Goal: Communication & Community: Participate in discussion

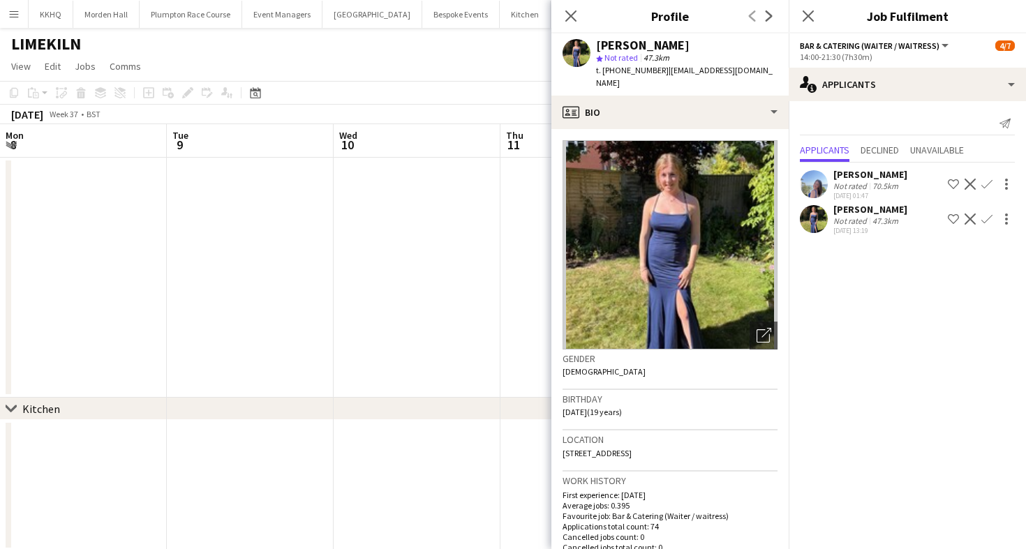
scroll to position [0, 484]
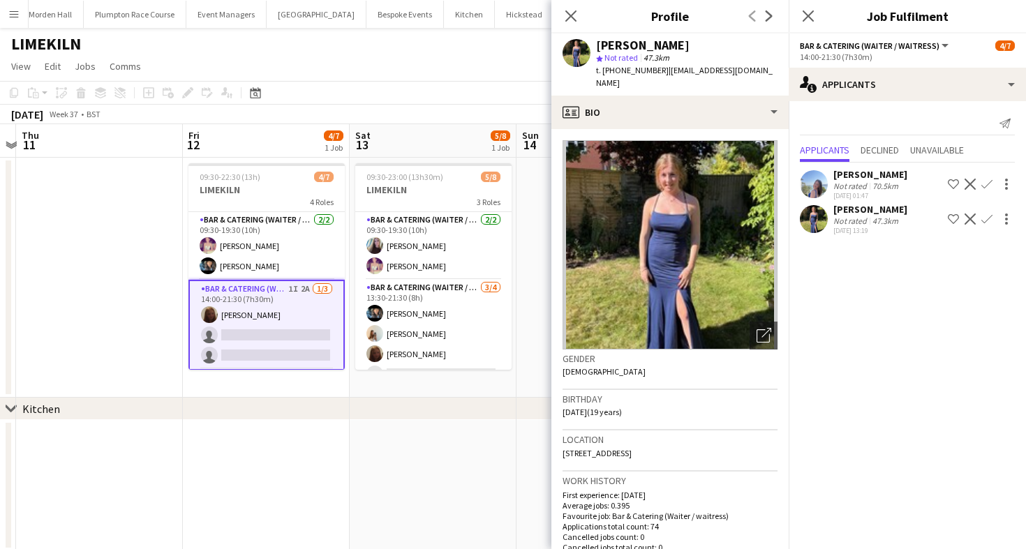
click at [439, 82] on app-toolbar "Copy Paste Paste Command V Paste with crew Command Shift V Paste linked Job Del…" at bounding box center [513, 93] width 1026 height 24
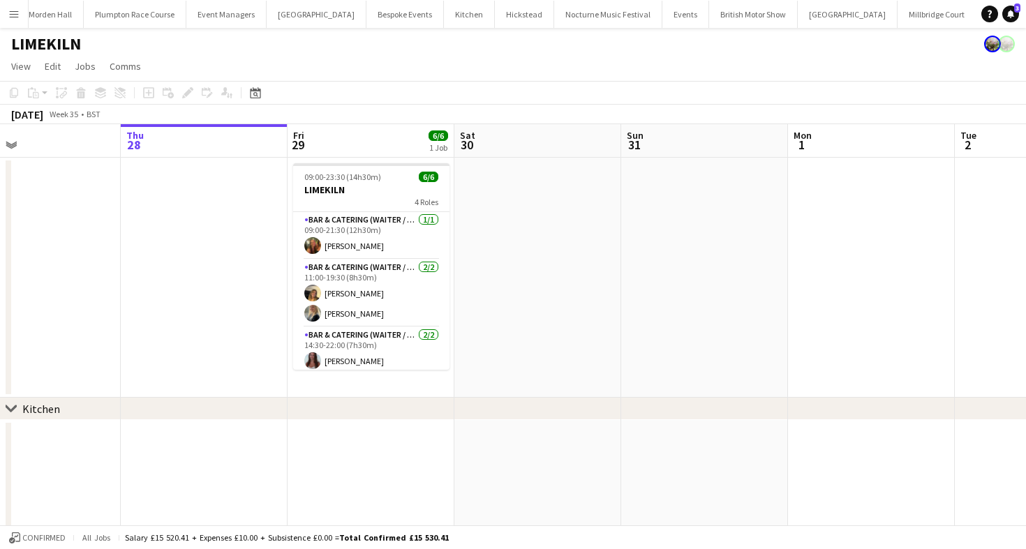
scroll to position [0, 376]
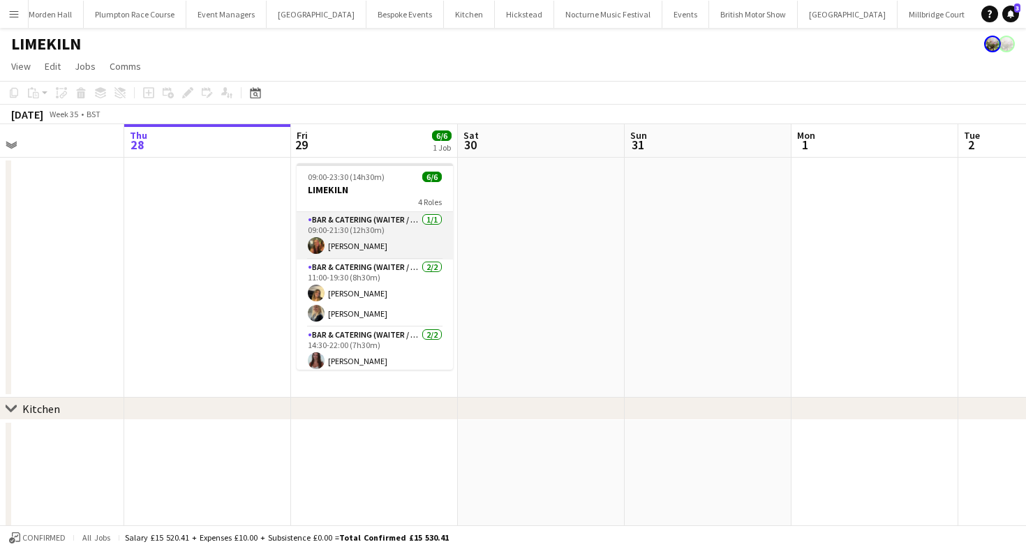
click at [338, 252] on app-card-role "Bar & Catering (Waiter / waitress) 1/1 09:00-21:30 (12h30m) Emily Reed" at bounding box center [375, 235] width 156 height 47
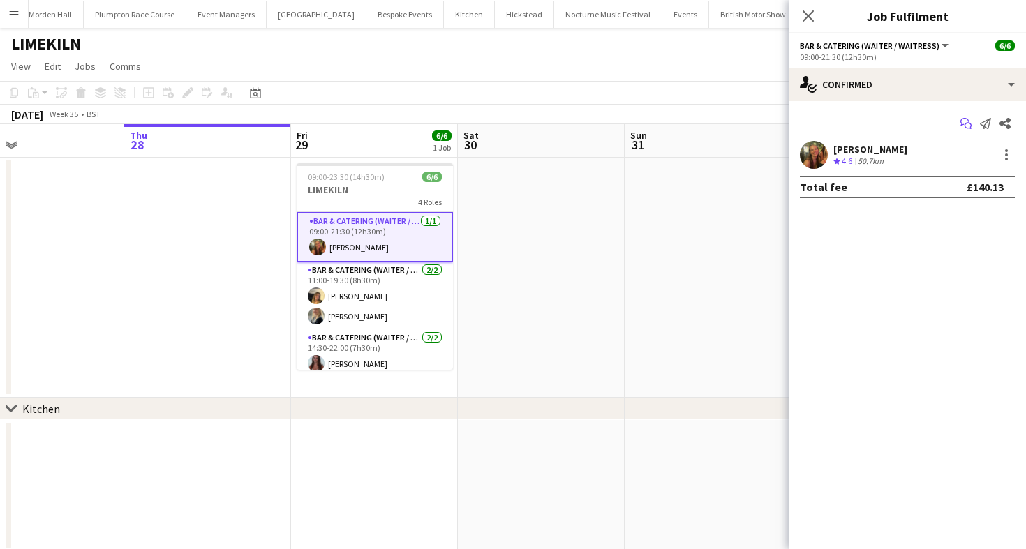
click at [964, 121] on icon "Start chat" at bounding box center [965, 123] width 11 height 11
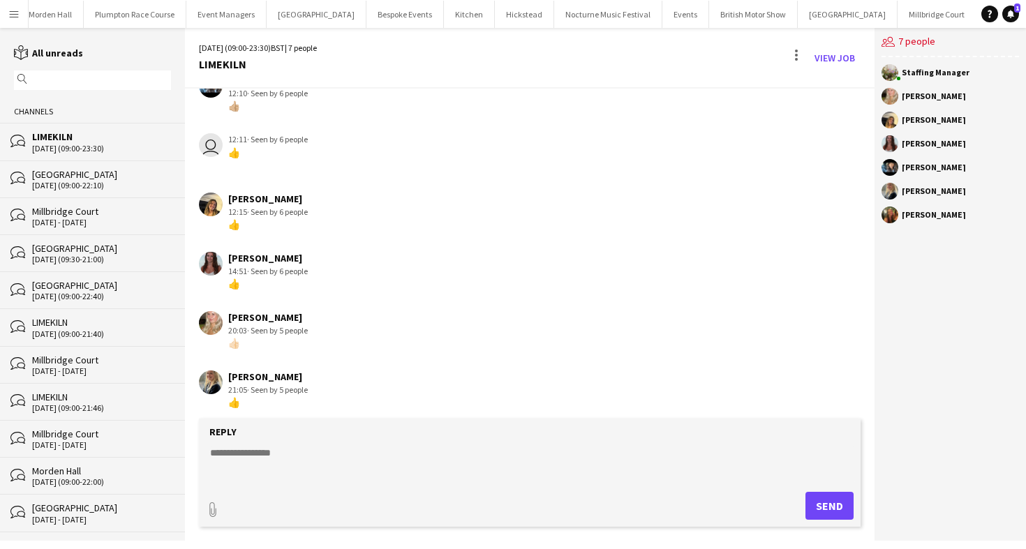
scroll to position [394, 0]
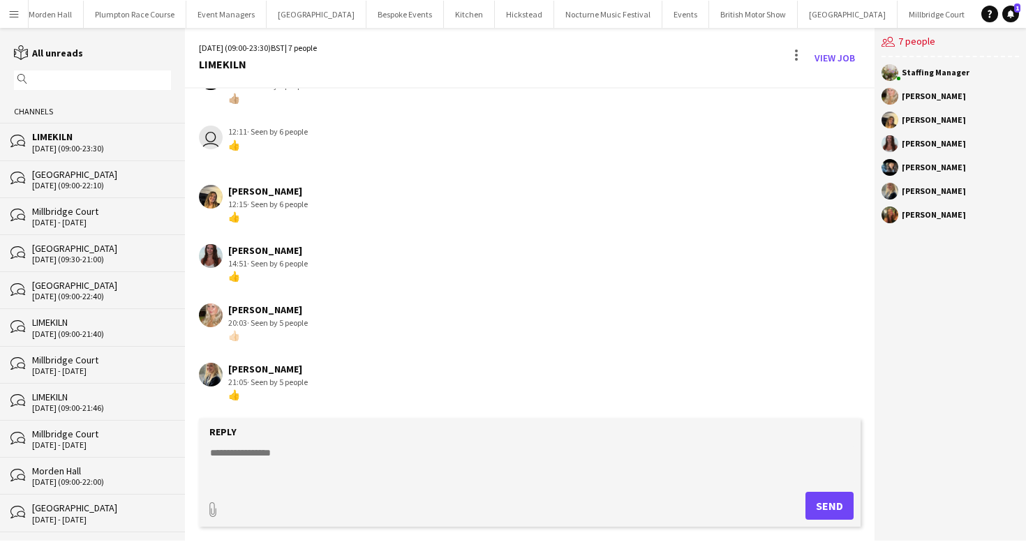
click at [389, 188] on div "Lana Golesworthy 12:15 · Seen by 6 people 👍" at bounding box center [475, 204] width 552 height 38
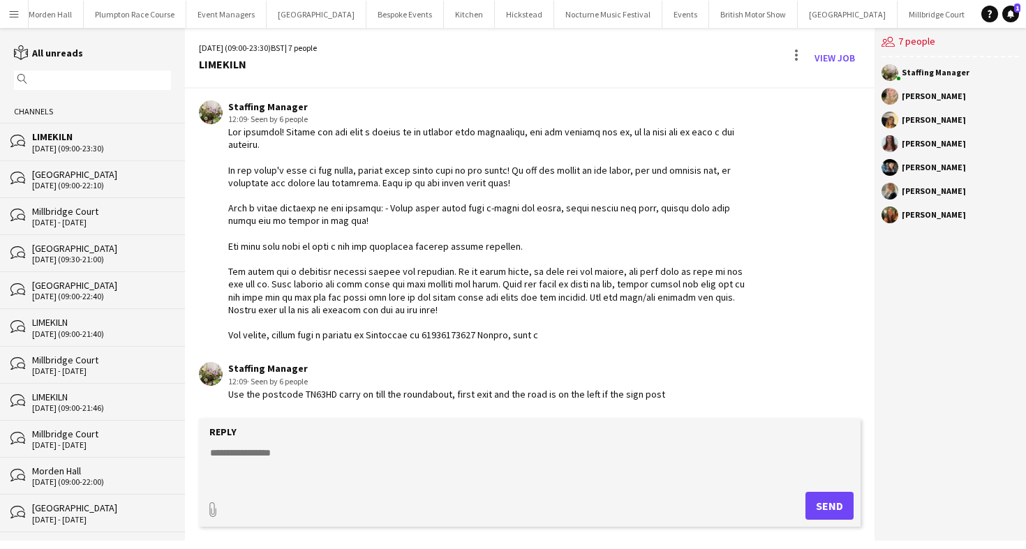
scroll to position [38, 0]
drag, startPoint x: 227, startPoint y: 133, endPoint x: 597, endPoint y: 337, distance: 422.9
click at [597, 337] on div "Staffing Manager 12:09 · Seen by 6 people" at bounding box center [475, 221] width 552 height 241
copy div "Hey everyone! Please can you send a thumbs up to confirm your attendance, and t…"
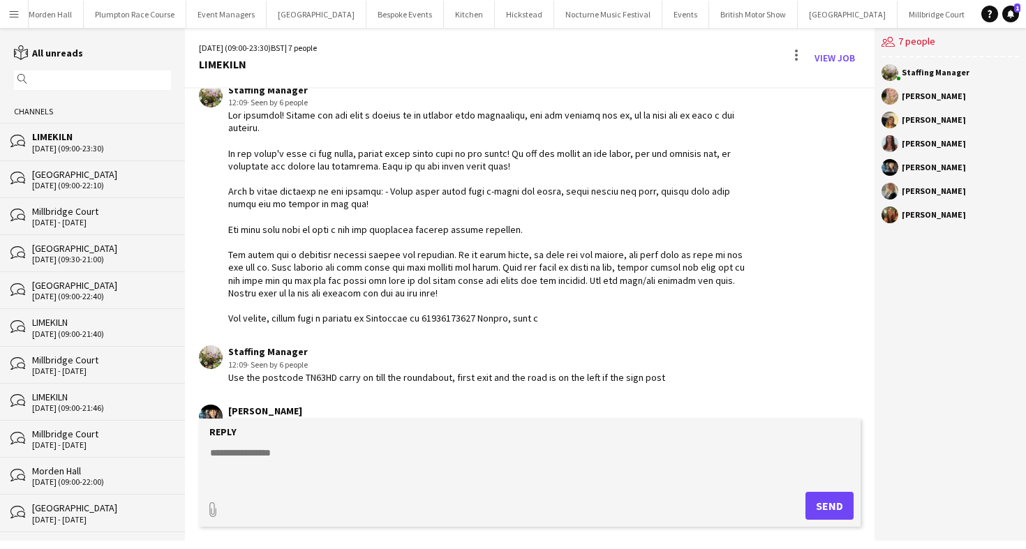
scroll to position [67, 0]
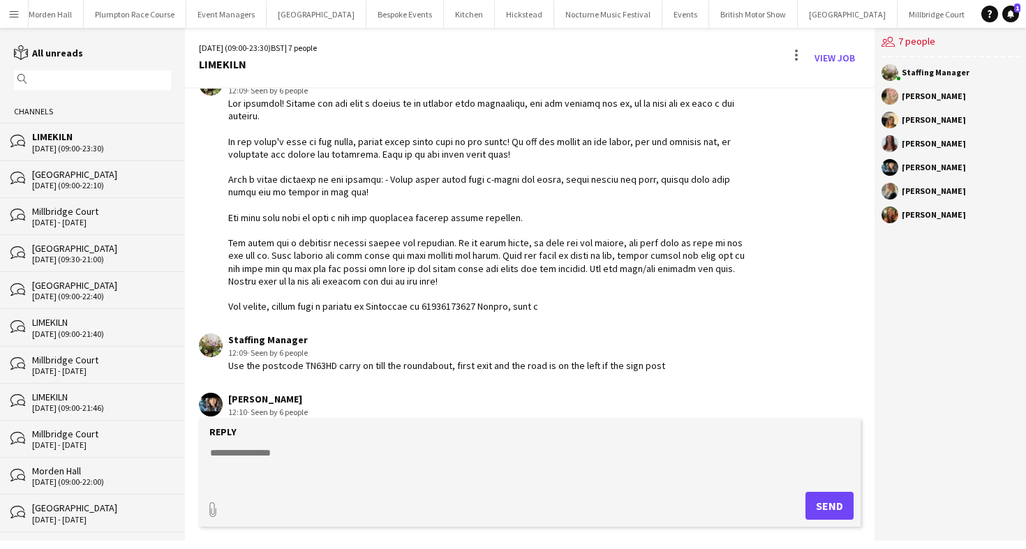
click at [299, 376] on app-chat-message "Staffing Manager 12:09 · Seen by 6 people Use the postcode TN63HD carry on till…" at bounding box center [529, 353] width 689 height 52
drag, startPoint x: 224, startPoint y: 366, endPoint x: 688, endPoint y: 358, distance: 464.1
click at [688, 359] on div "Staffing Manager 12:09 · Seen by 6 people Use the postcode TN63HD carry on till…" at bounding box center [475, 353] width 552 height 38
copy span "· Seen by 6 people"
drag, startPoint x: 225, startPoint y: 364, endPoint x: 660, endPoint y: 371, distance: 434.8
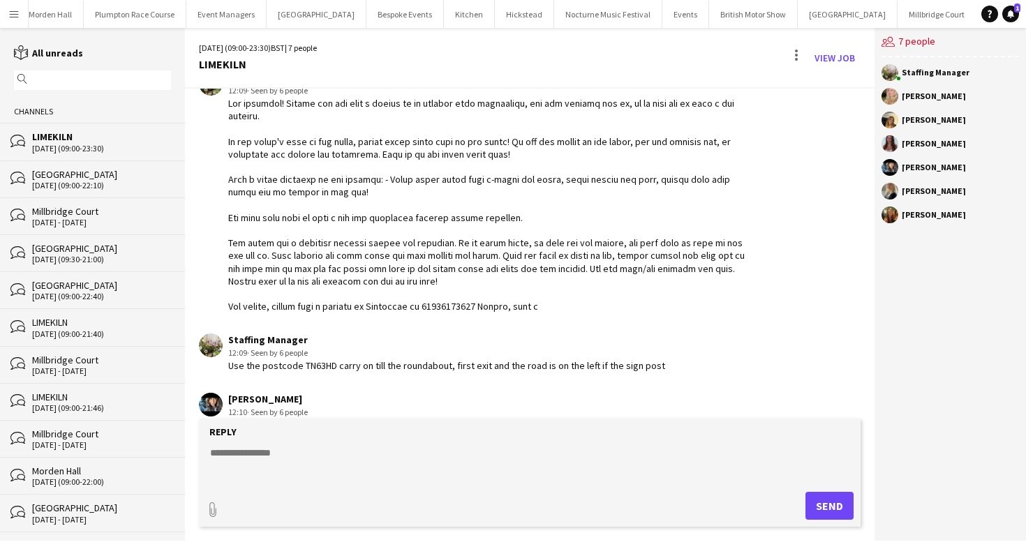
click at [660, 371] on div "Staffing Manager 12:09 · Seen by 6 people Use the postcode TN63HD carry on till…" at bounding box center [475, 353] width 552 height 38
copy div "Use the postcode TN63HD carry on till the roundabout, first exit and the road i…"
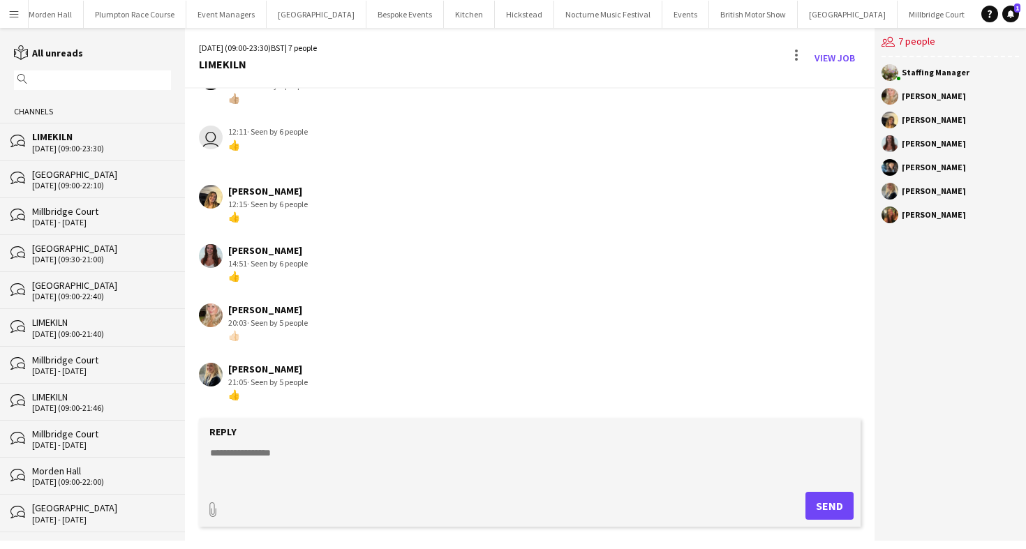
click at [398, 278] on div "Beatrice Norris 14:51 · Seen by 6 people 👍" at bounding box center [475, 263] width 552 height 38
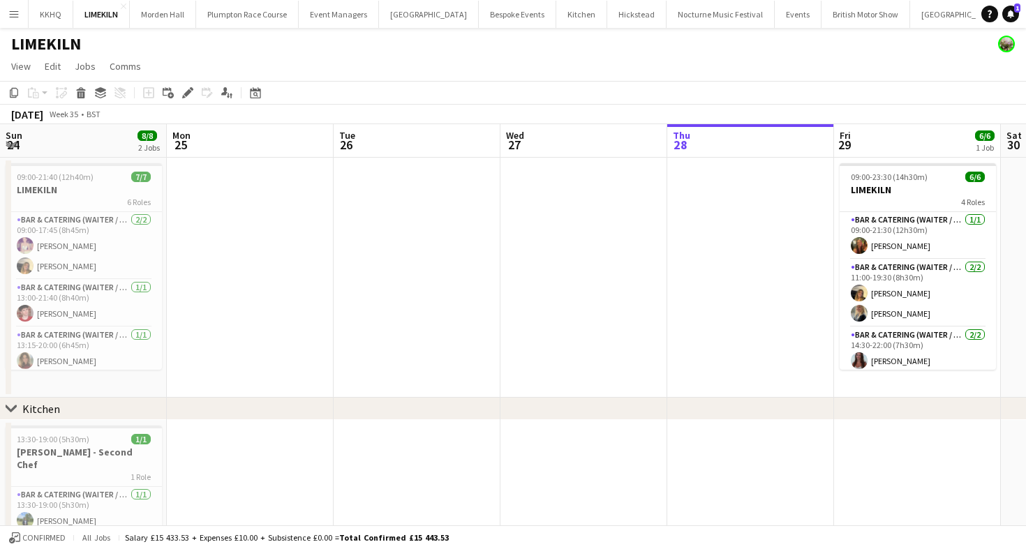
scroll to position [0, 505]
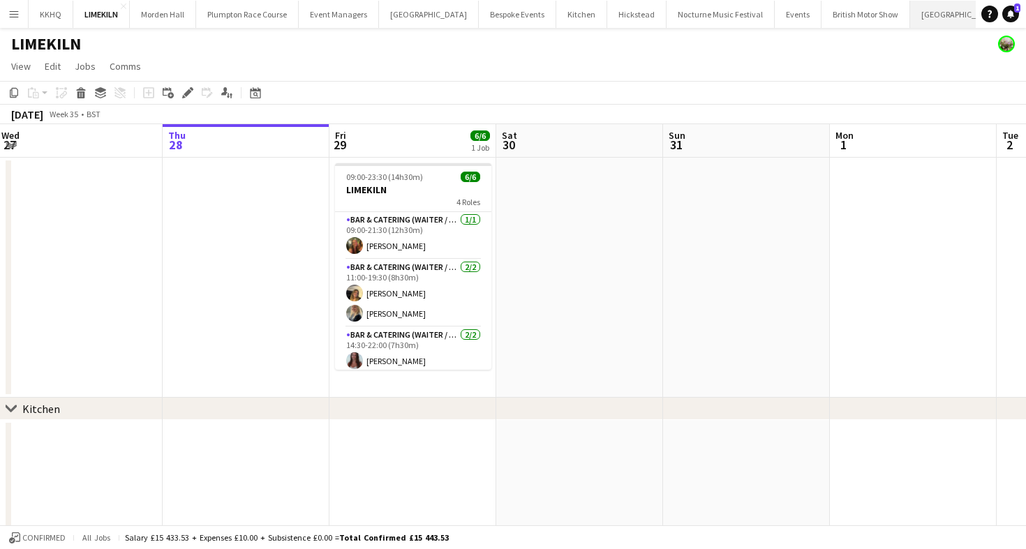
click at [910, 19] on button "[GEOGRAPHIC_DATA] Close" at bounding box center [960, 14] width 100 height 27
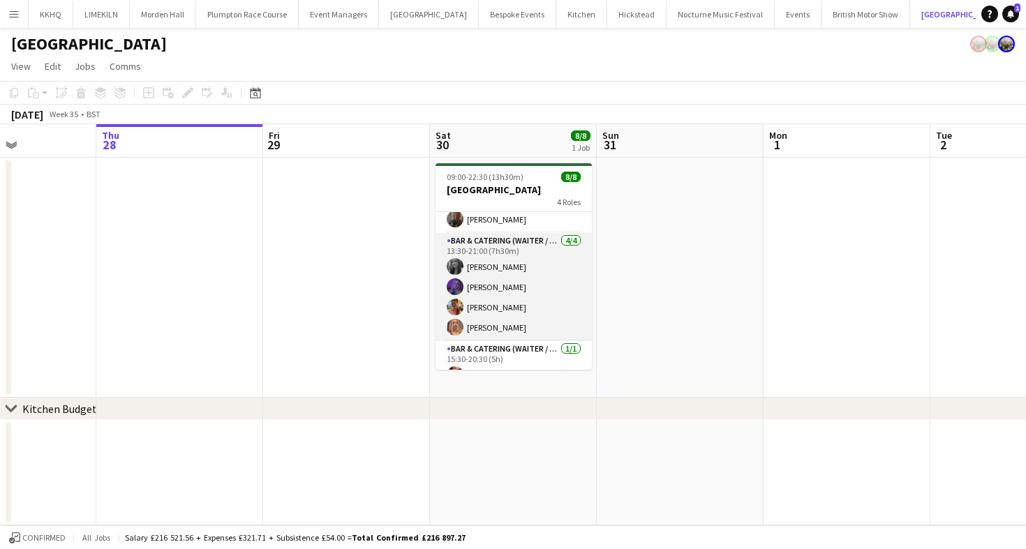
scroll to position [41, 0]
